Goal: Task Accomplishment & Management: Manage account settings

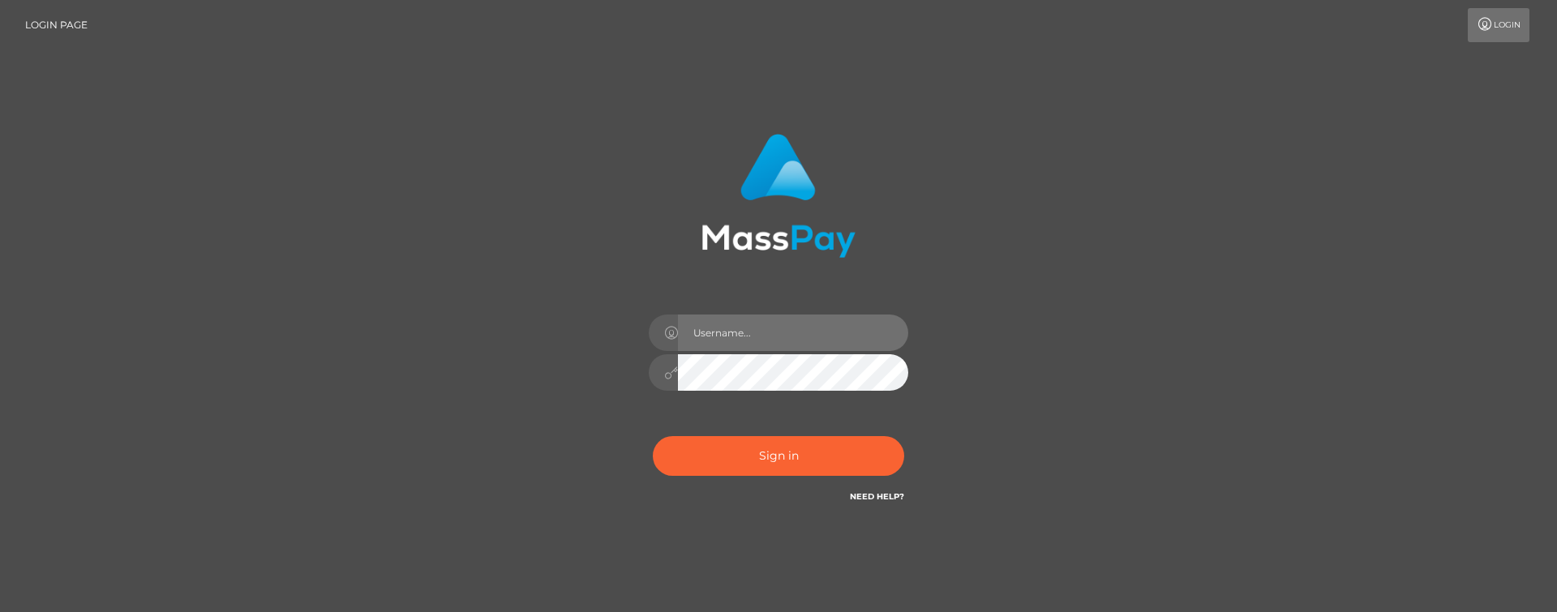
click at [709, 333] on input "text" at bounding box center [793, 333] width 230 height 36
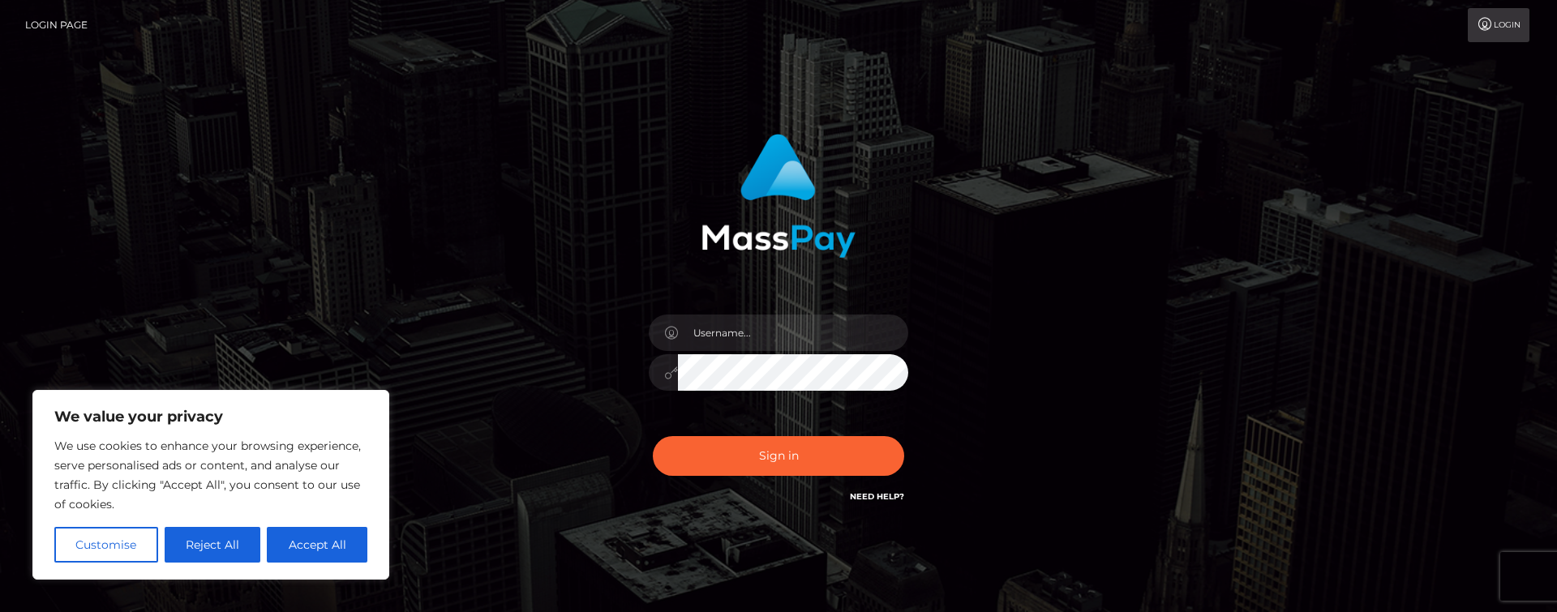
click at [521, 284] on div "Sign in" at bounding box center [778, 328] width 925 height 413
click at [698, 334] on input "text" at bounding box center [793, 333] width 230 height 36
type input "goddessnataliaangeldust@proton.me"
click at [195, 552] on button "Reject All" at bounding box center [213, 545] width 97 height 36
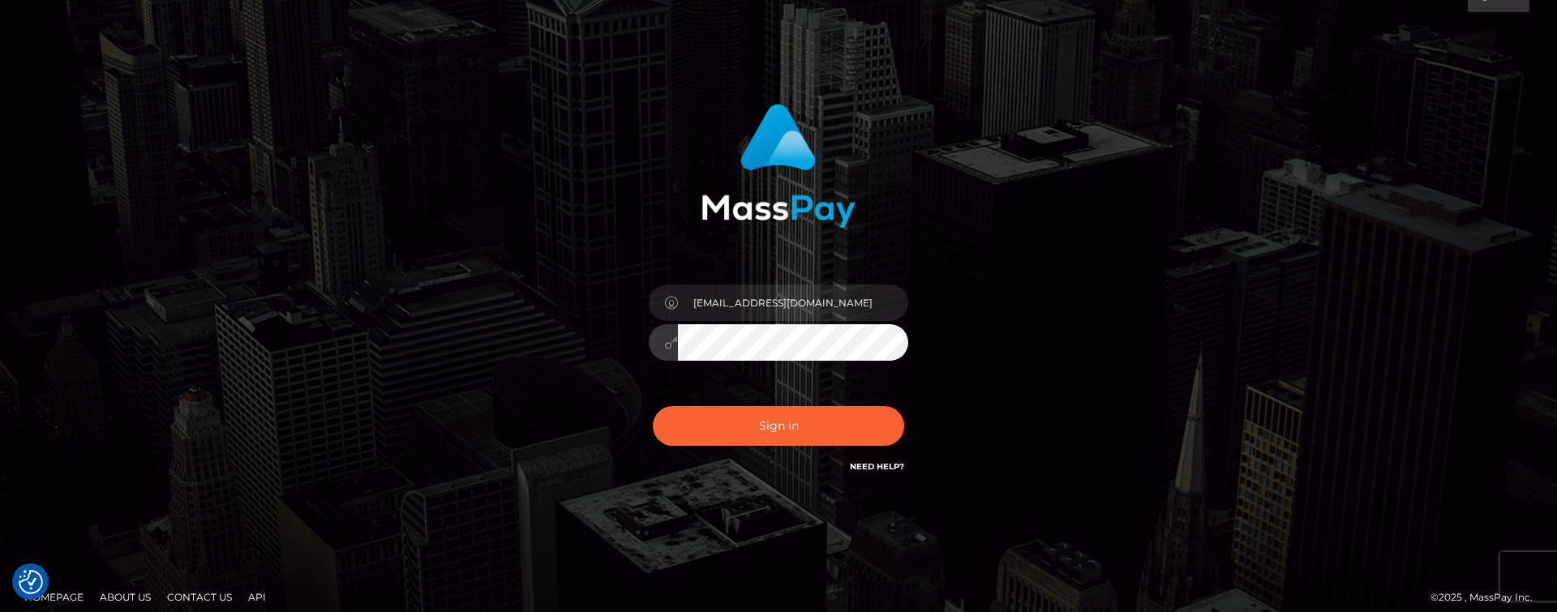
scroll to position [28, 0]
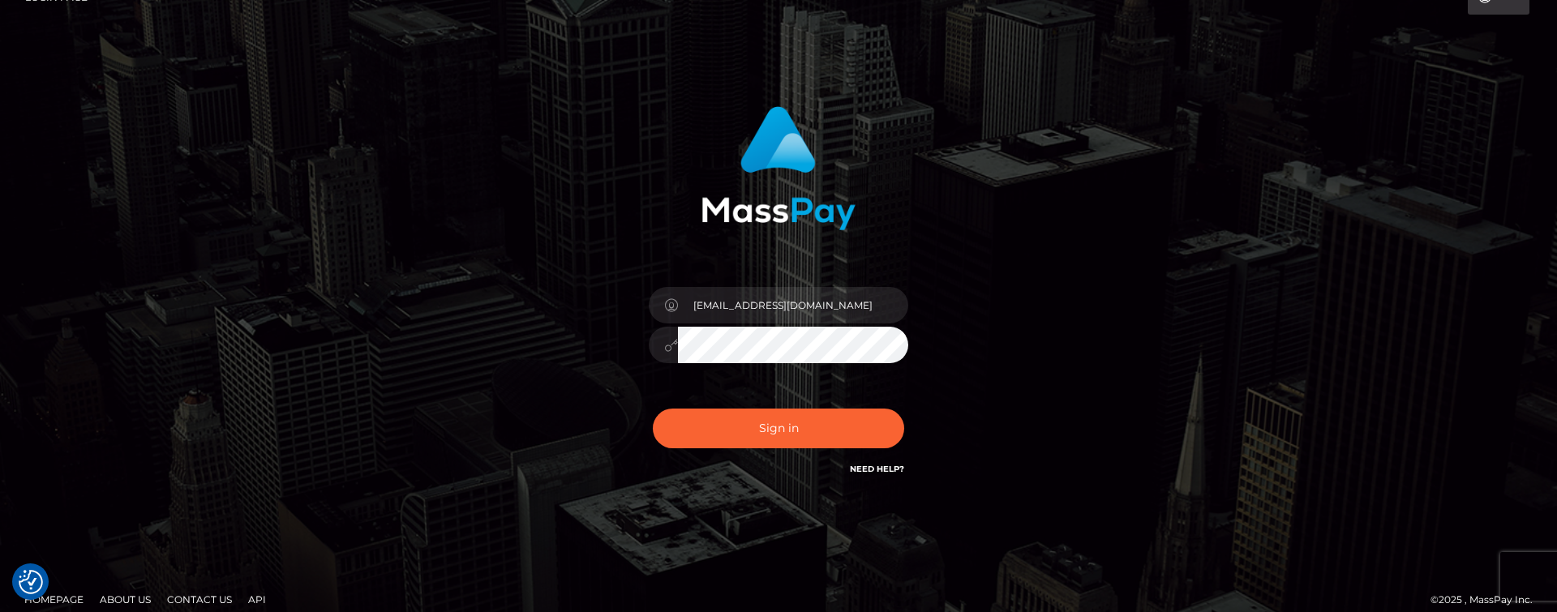
click at [271, 85] on div "goddessnataliaangeldust@proton.me" at bounding box center [778, 300] width 1557 height 656
click at [748, 427] on button "Sign in" at bounding box center [778, 429] width 251 height 40
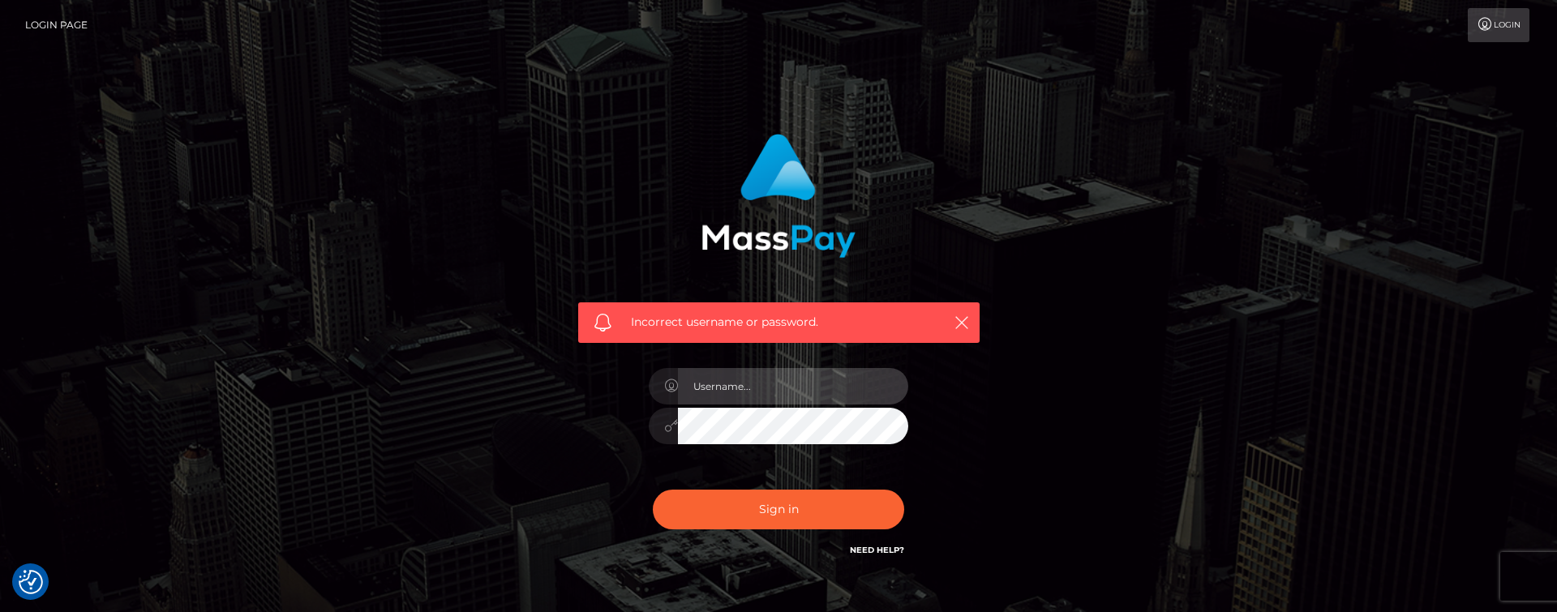
click at [719, 394] on input "text" at bounding box center [793, 386] width 230 height 36
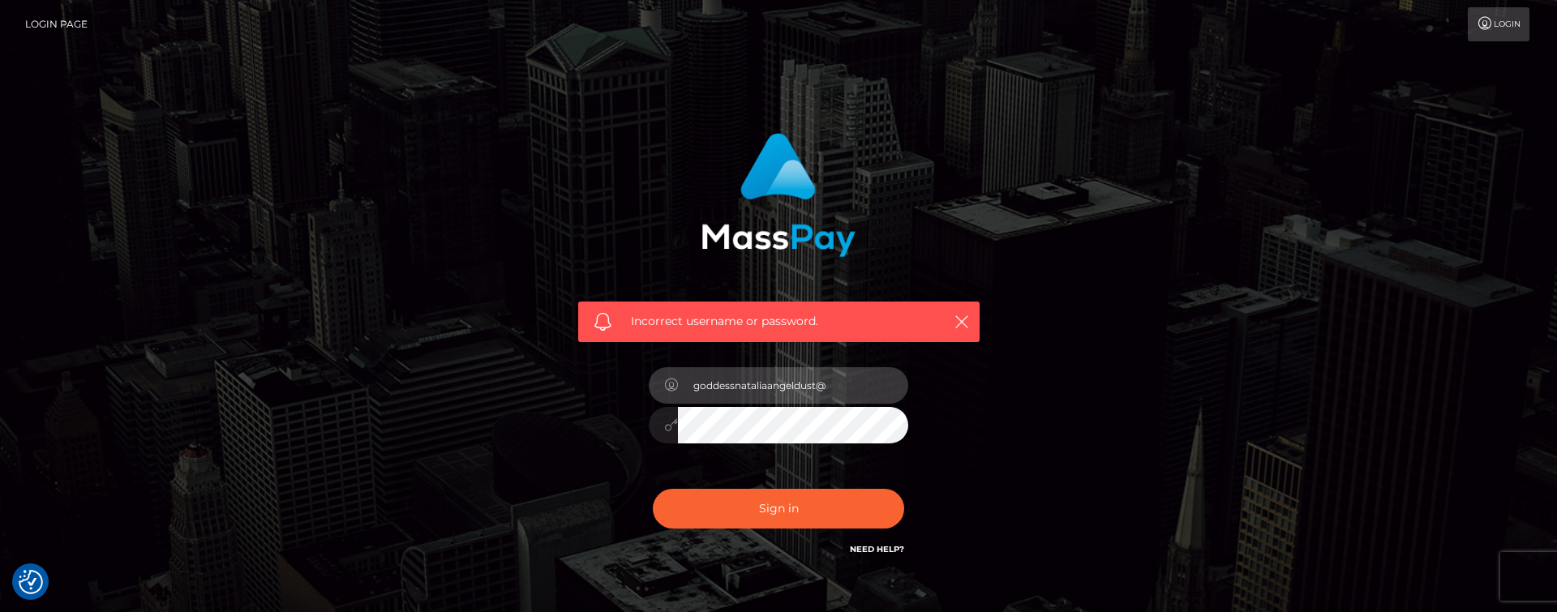
type input "goddessnataliaangeldust@"
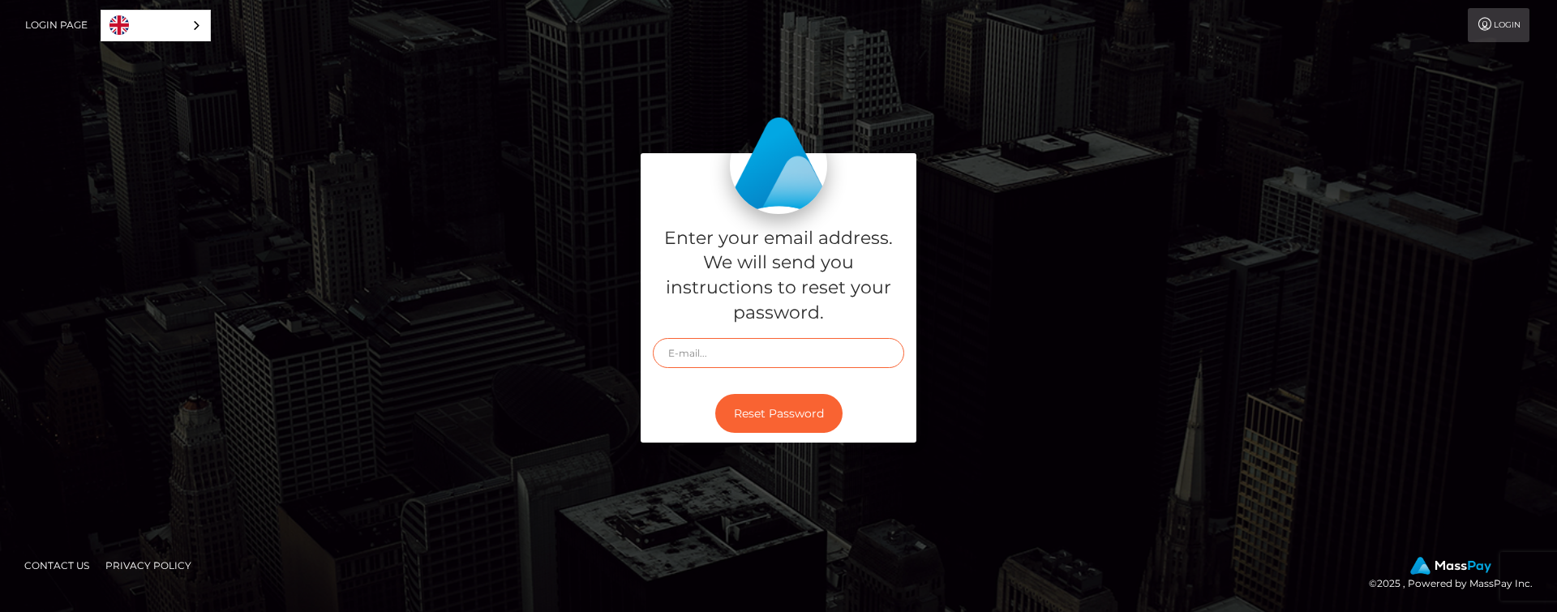
click at [702, 358] on input "text" at bounding box center [778, 353] width 251 height 30
type input "g"
click at [528, 321] on div "Enter your email address. We will send you instructions to reset your password.…" at bounding box center [778, 306] width 925 height 307
